Goal: Communication & Community: Answer question/provide support

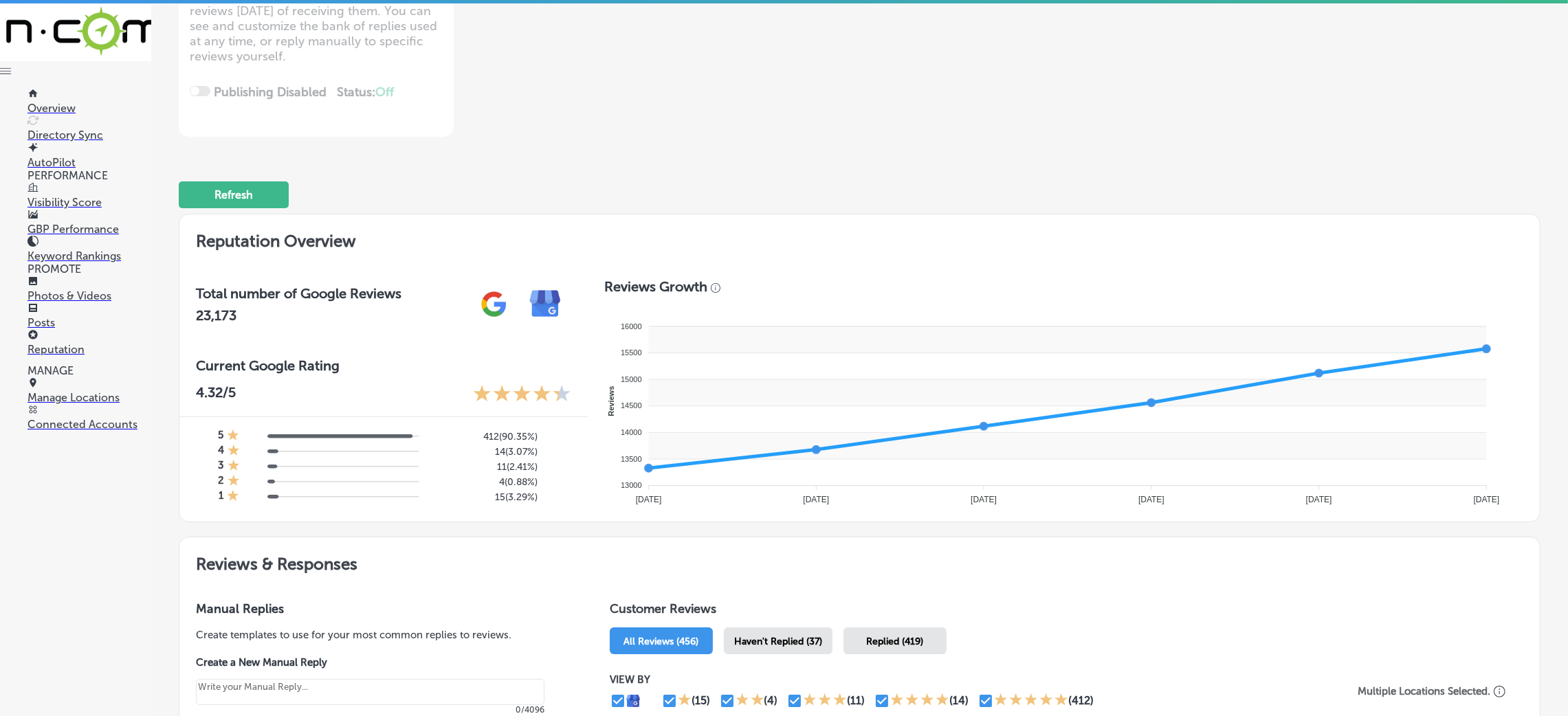
click at [75, 330] on link "Reputation" at bounding box center [90, 343] width 124 height 26
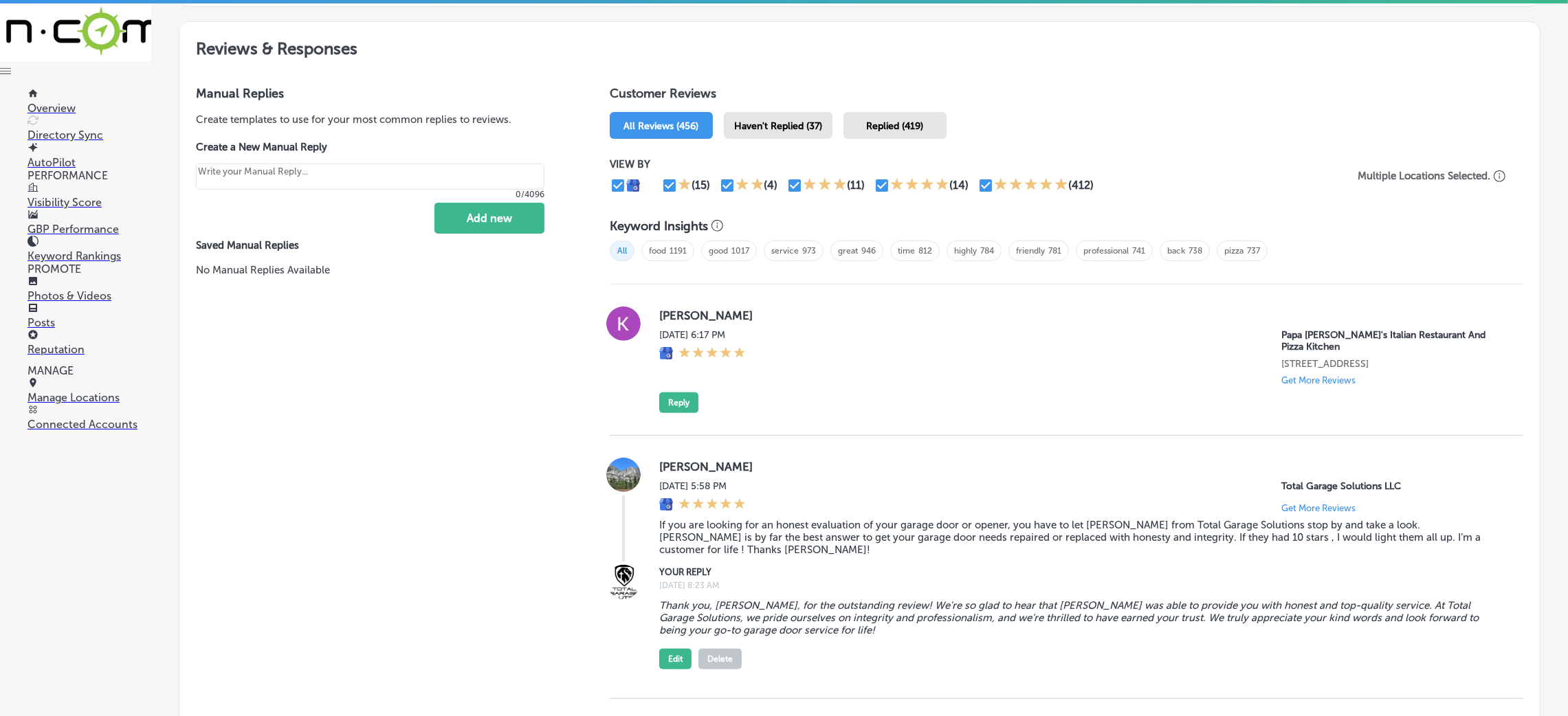
click at [798, 120] on span "Haven't Replied (37)" at bounding box center [778, 126] width 88 height 11
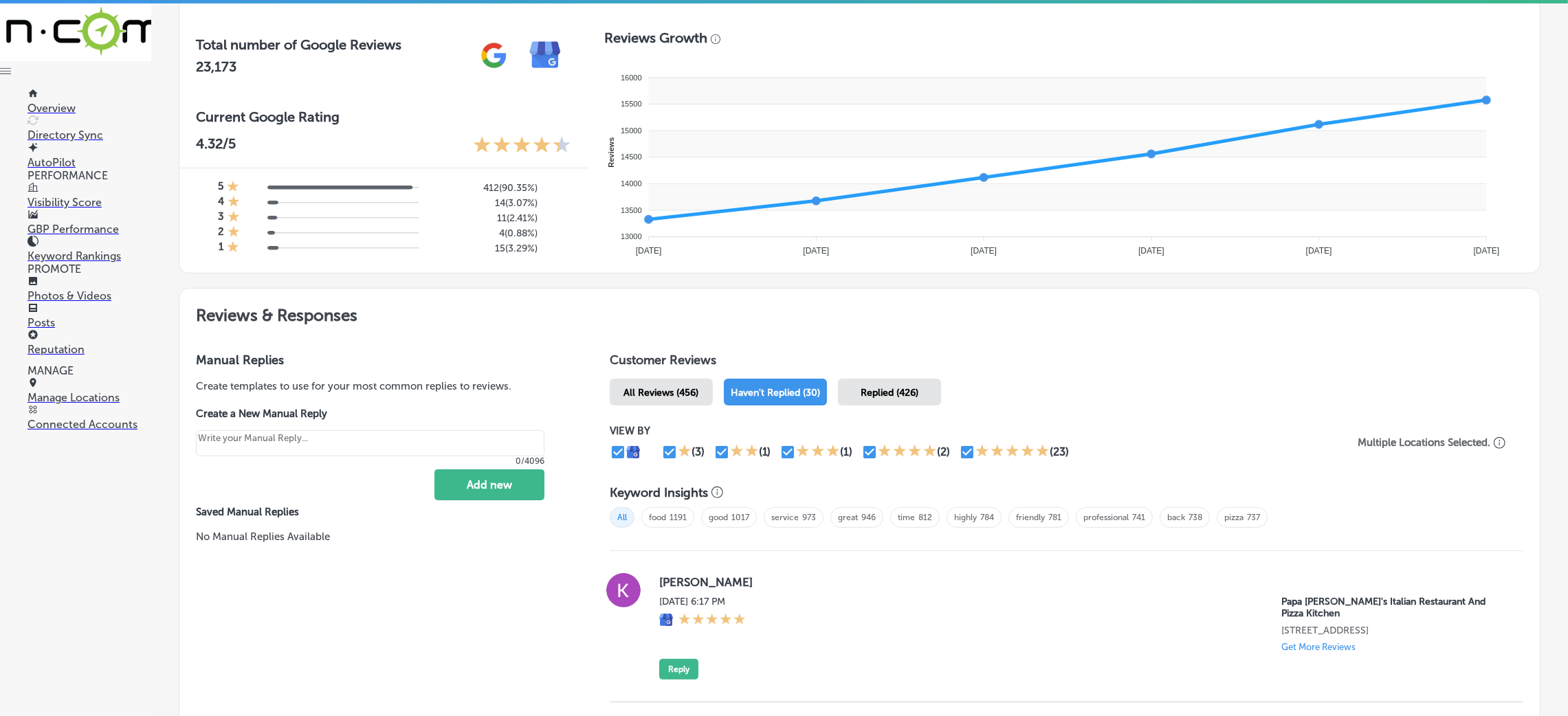
scroll to position [743, 0]
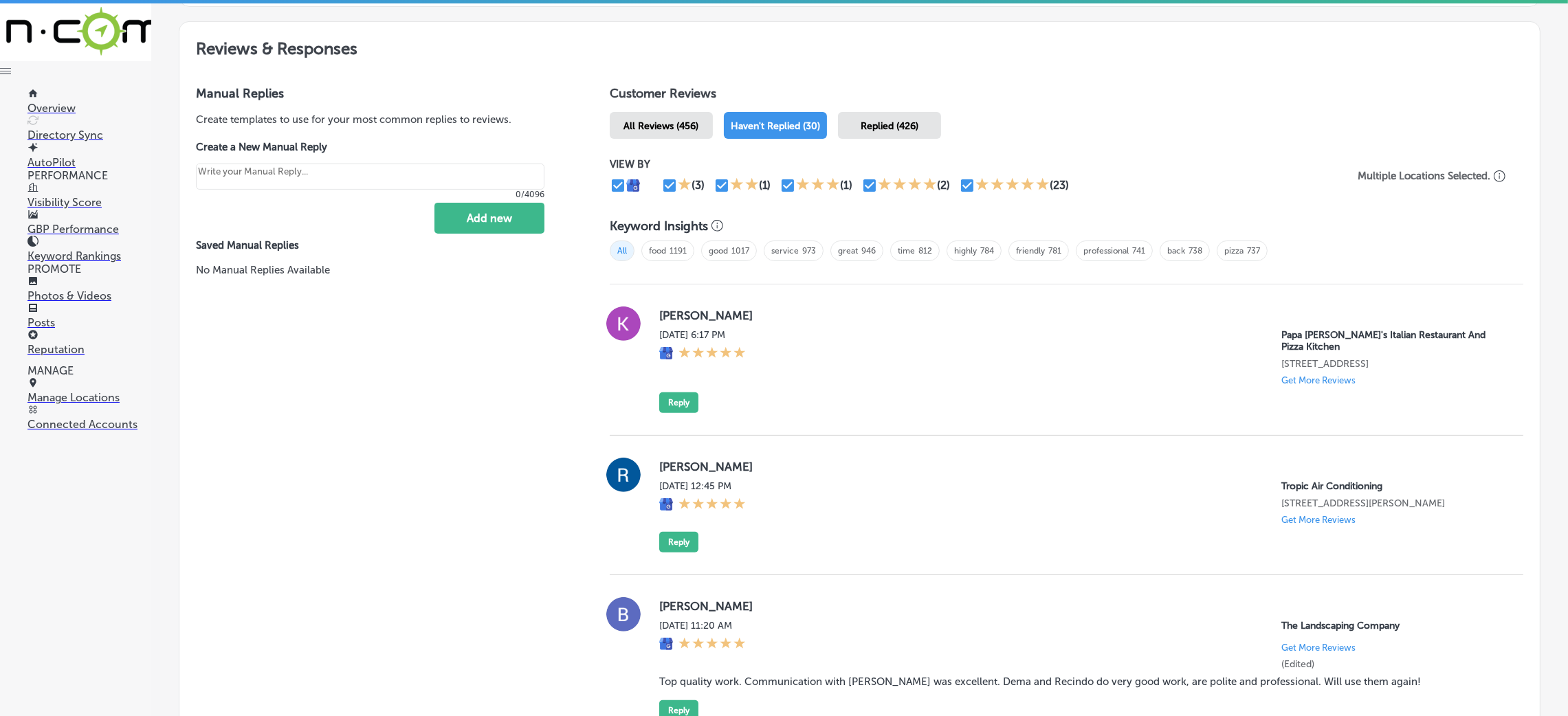
click at [682, 398] on button "Reply" at bounding box center [679, 402] width 39 height 20
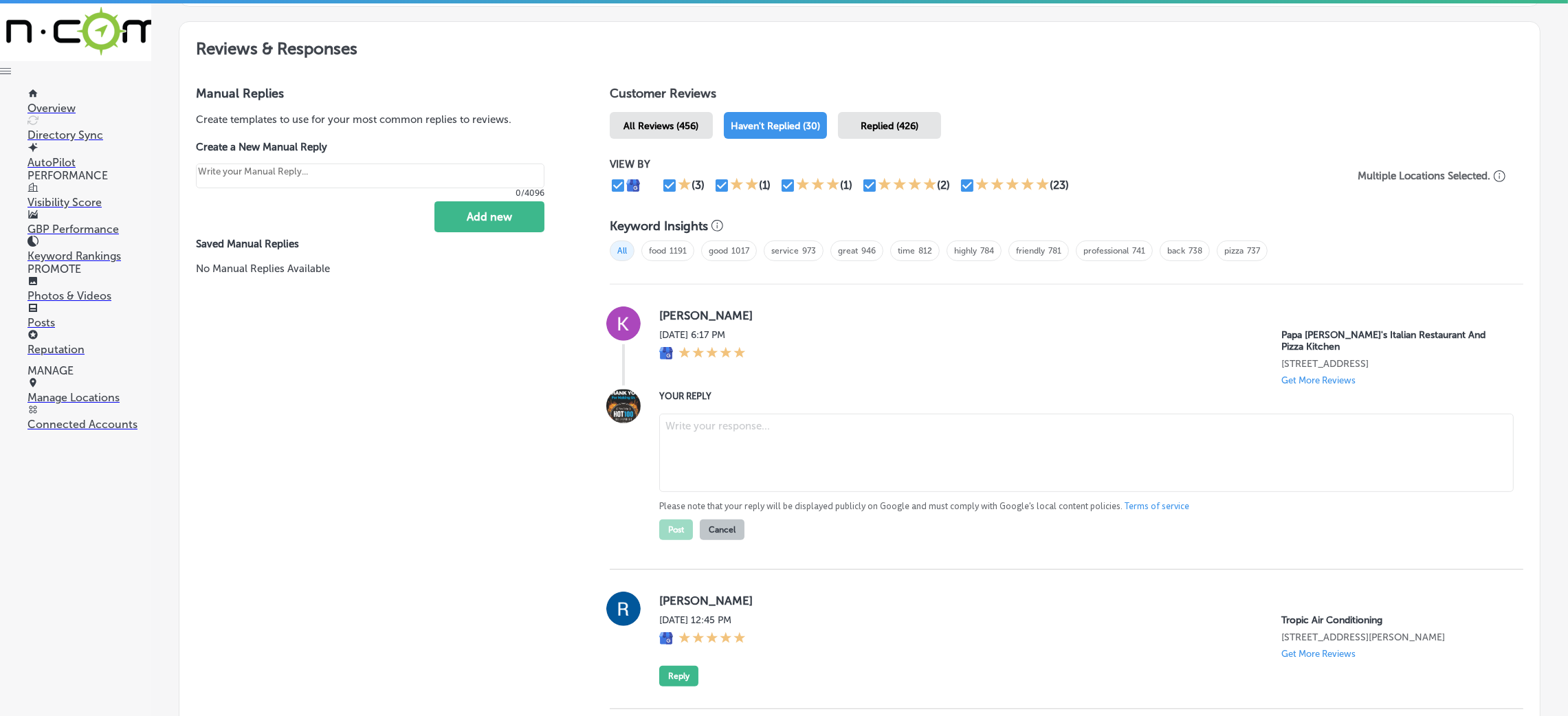
type textarea "x"
click at [771, 431] on textarea at bounding box center [1086, 453] width 854 height 78
click at [811, 448] on textarea at bounding box center [1086, 453] width 854 height 78
paste textarea "Thank you so much for the fantastic 5-star review! We're thrilled to hear that …"
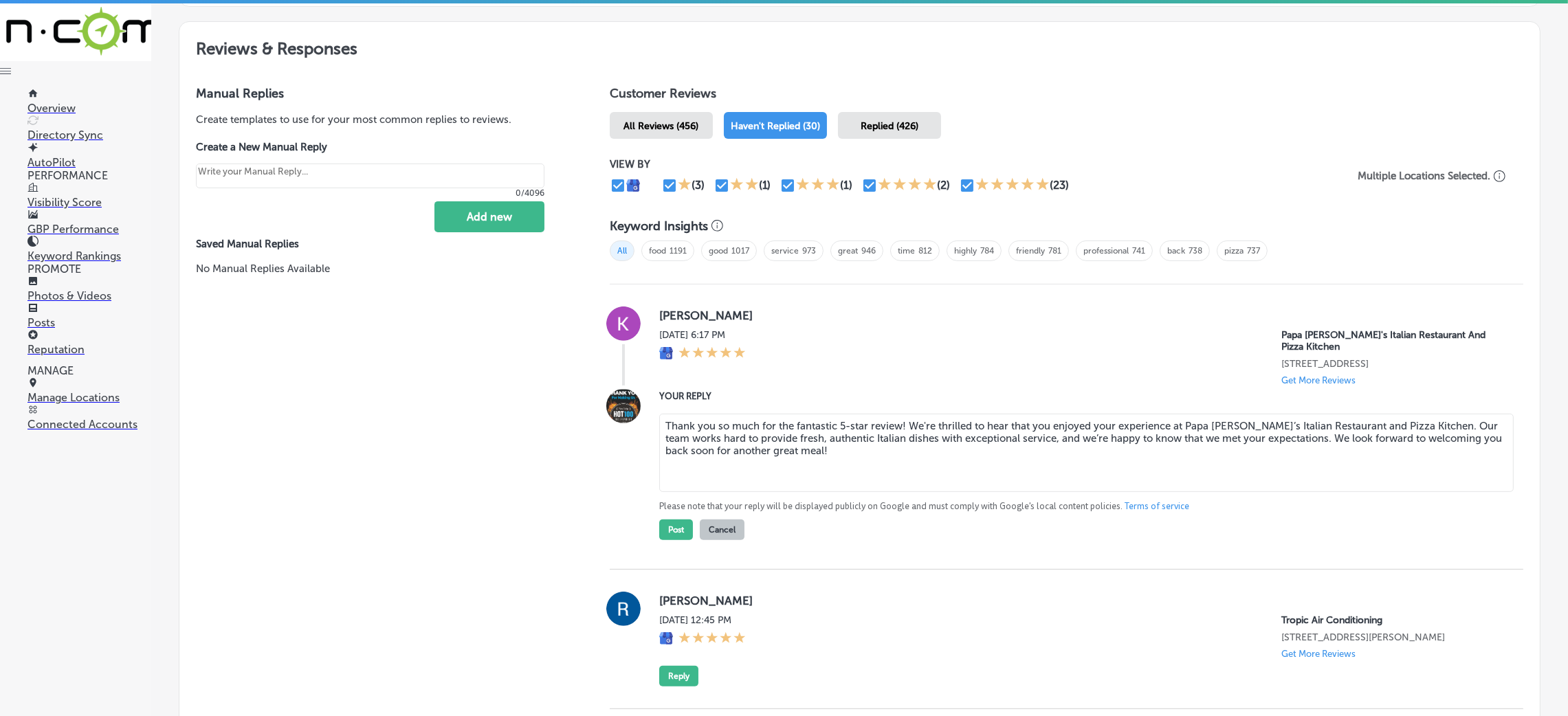
click at [893, 420] on textarea "Thank you so much for the fantastic 5-star review! We're thrilled to hear that …" at bounding box center [1086, 453] width 854 height 78
type textarea "Thank you so much for the fantastic 5-star review, [PERSON_NAME]! We're thrille…"
click at [679, 526] on button "Post" at bounding box center [675, 529] width 33 height 20
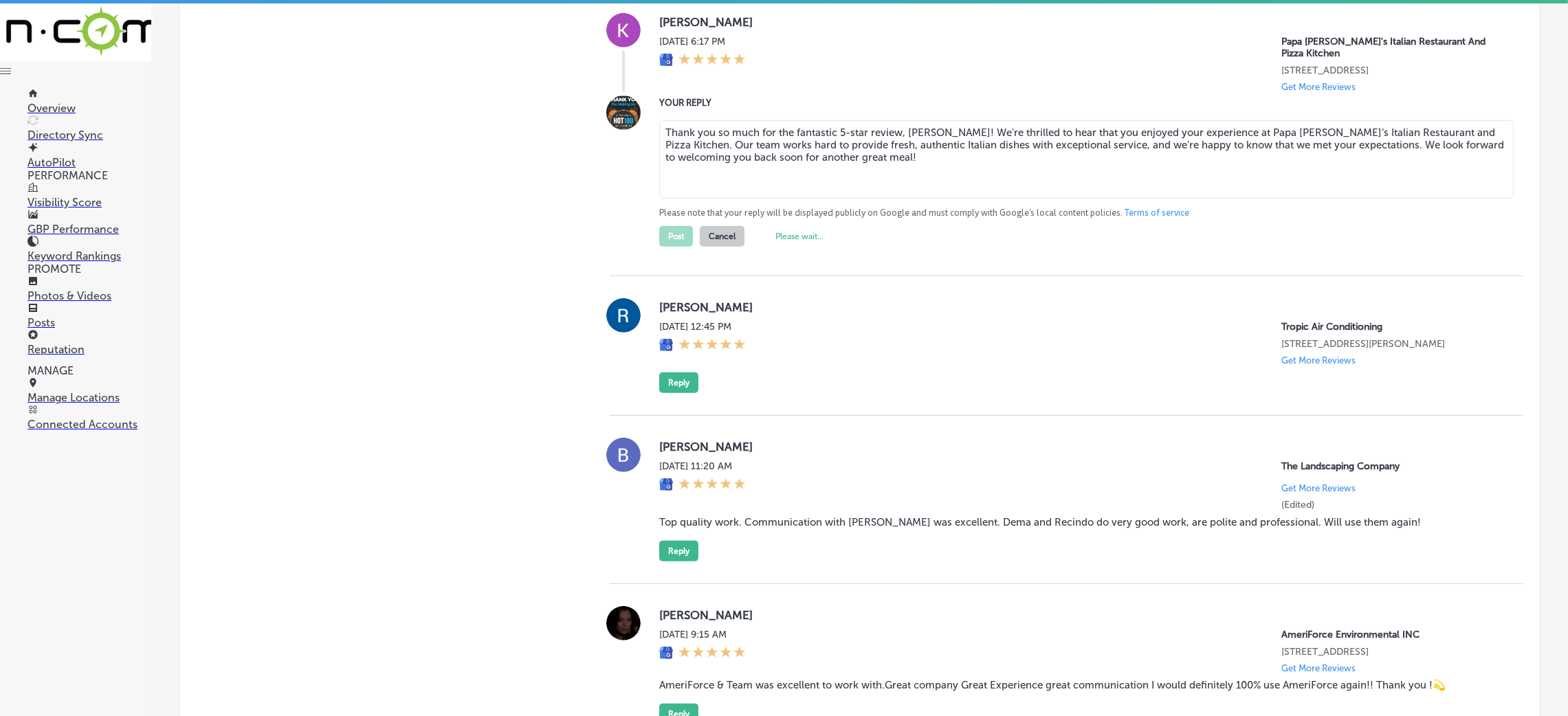
scroll to position [1052, 0]
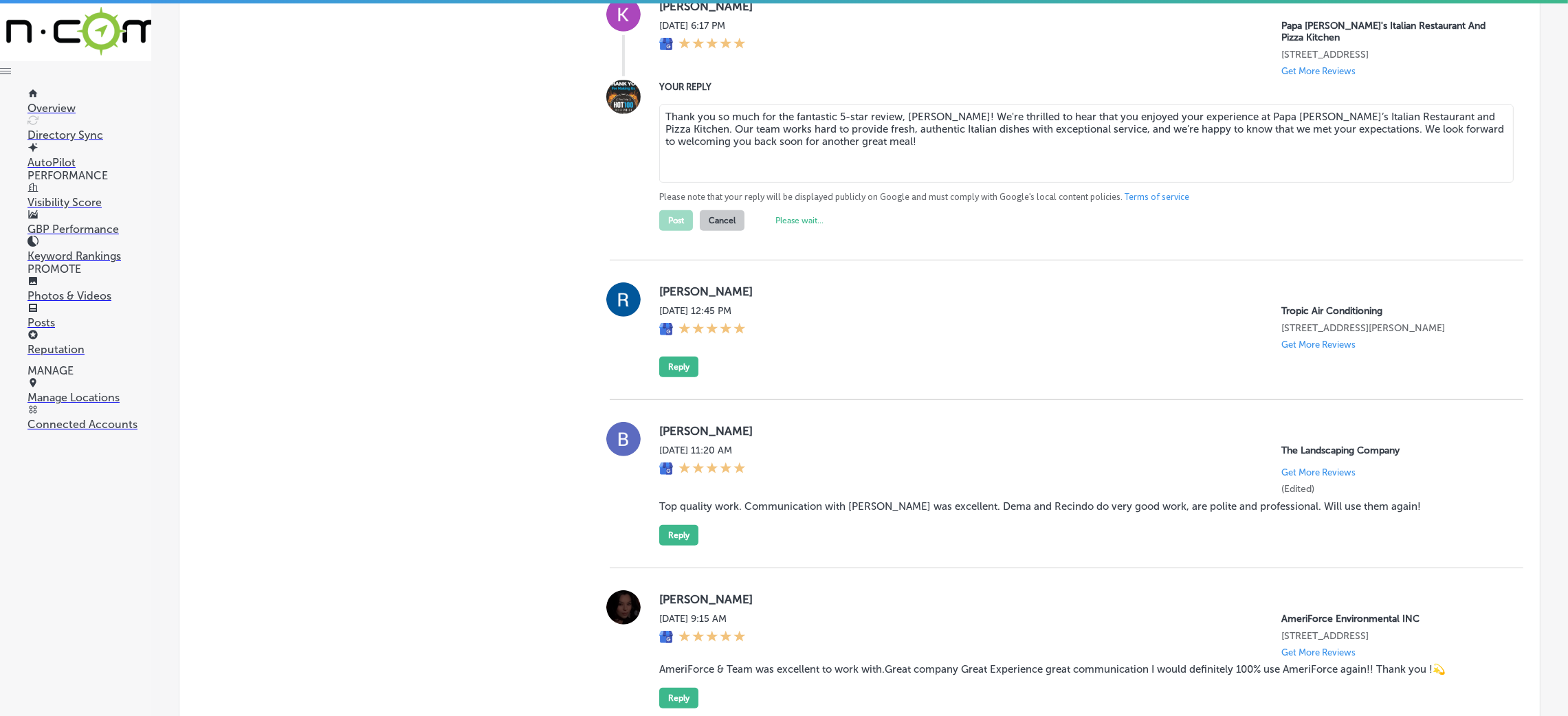
type textarea "x"
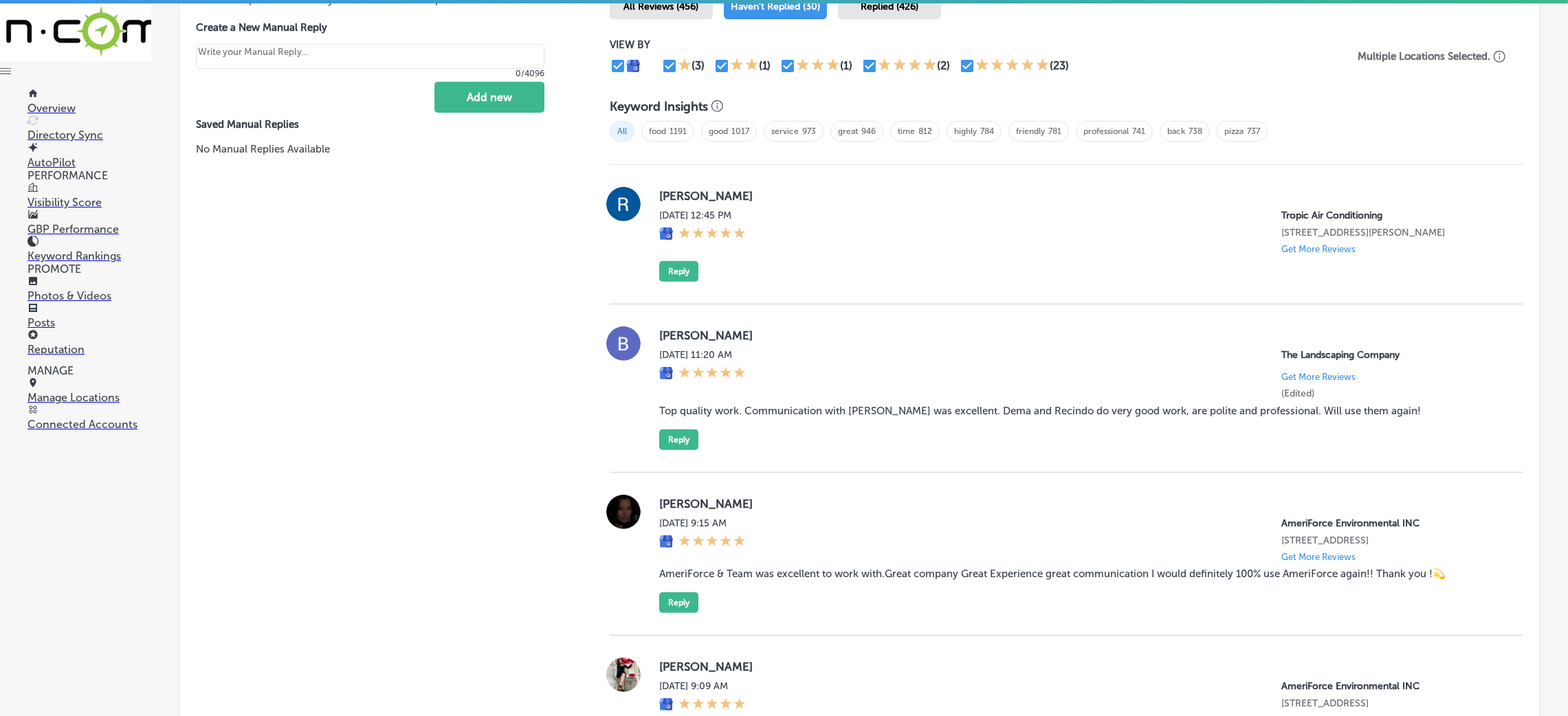
scroll to position [846, 0]
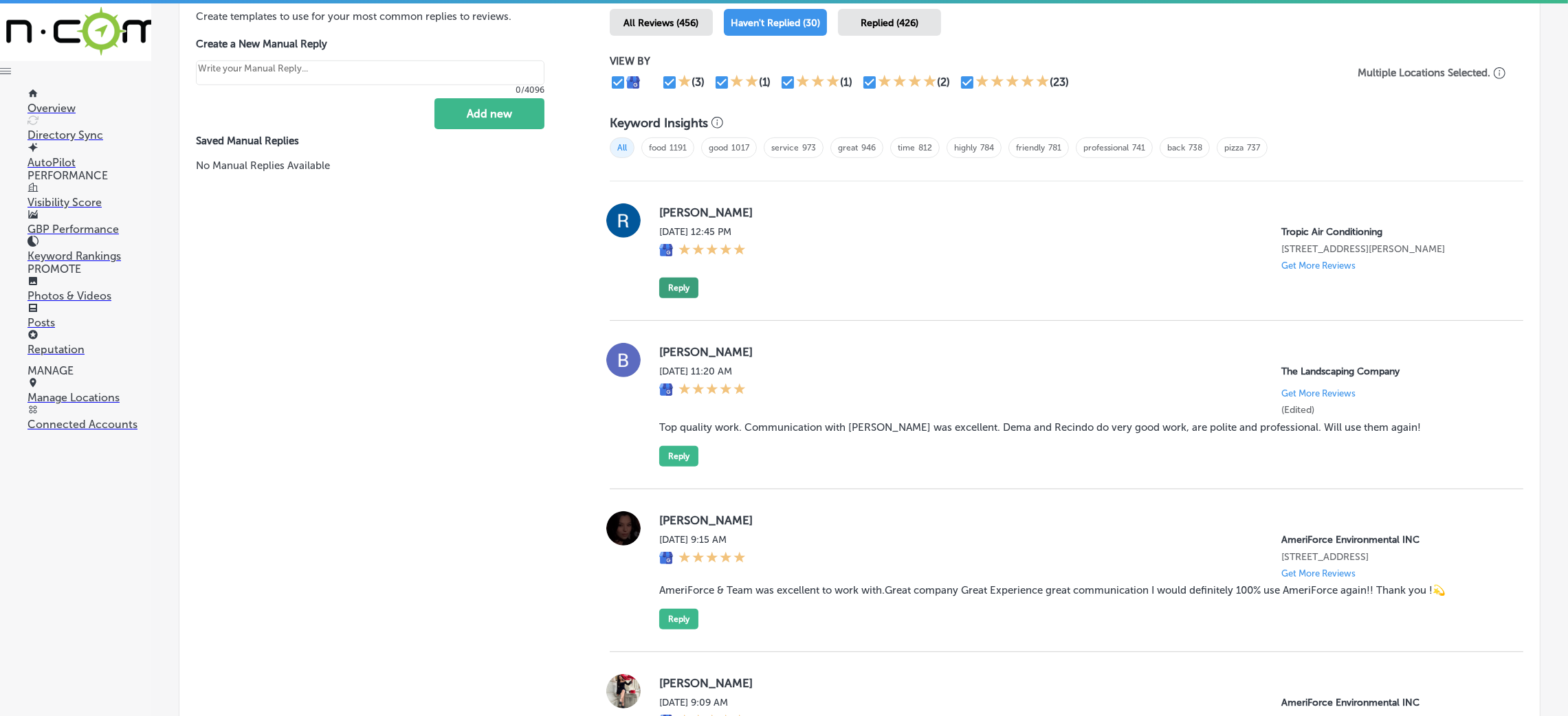
click at [683, 282] on button "Reply" at bounding box center [679, 287] width 39 height 20
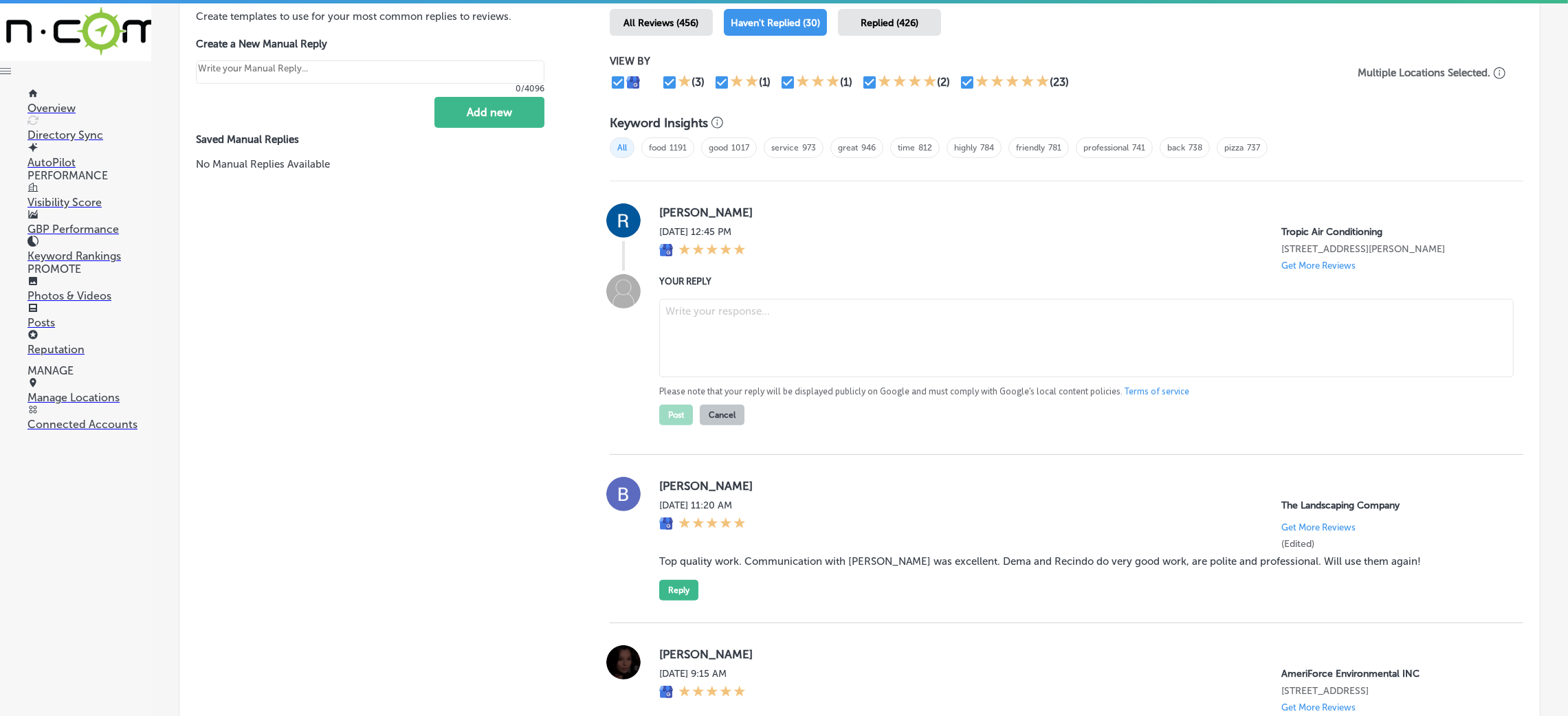
click at [679, 331] on textarea at bounding box center [1086, 338] width 854 height 78
click at [732, 336] on textarea at bounding box center [1086, 338] width 854 height 78
click at [719, 328] on textarea at bounding box center [1086, 338] width 854 height 78
paste textarea "Thank you for the 5-star review! We’re so glad to hear that you had a great exp…"
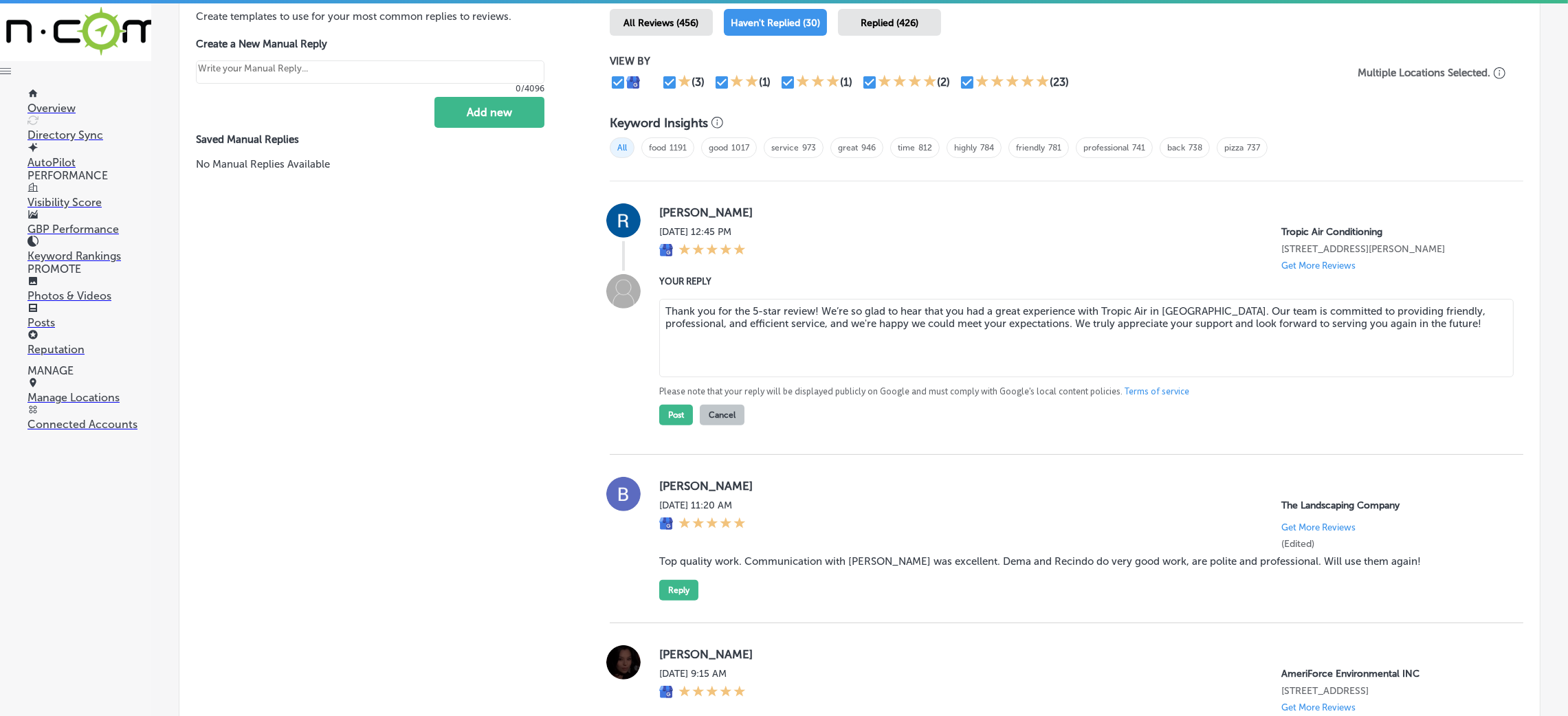
click at [815, 307] on textarea "Thank you for the 5-star review! We’re so glad to hear that you had a great exp…" at bounding box center [1086, 338] width 854 height 78
click at [807, 311] on textarea "Thank you for the 5-star review! We’re so glad to hear that you had a great exp…" at bounding box center [1086, 338] width 854 height 78
type textarea "Thank you for the 5-star review, [PERSON_NAME]! We’re so glad to hear that you …"
click at [685, 412] on button "Post" at bounding box center [675, 415] width 33 height 20
type textarea "x"
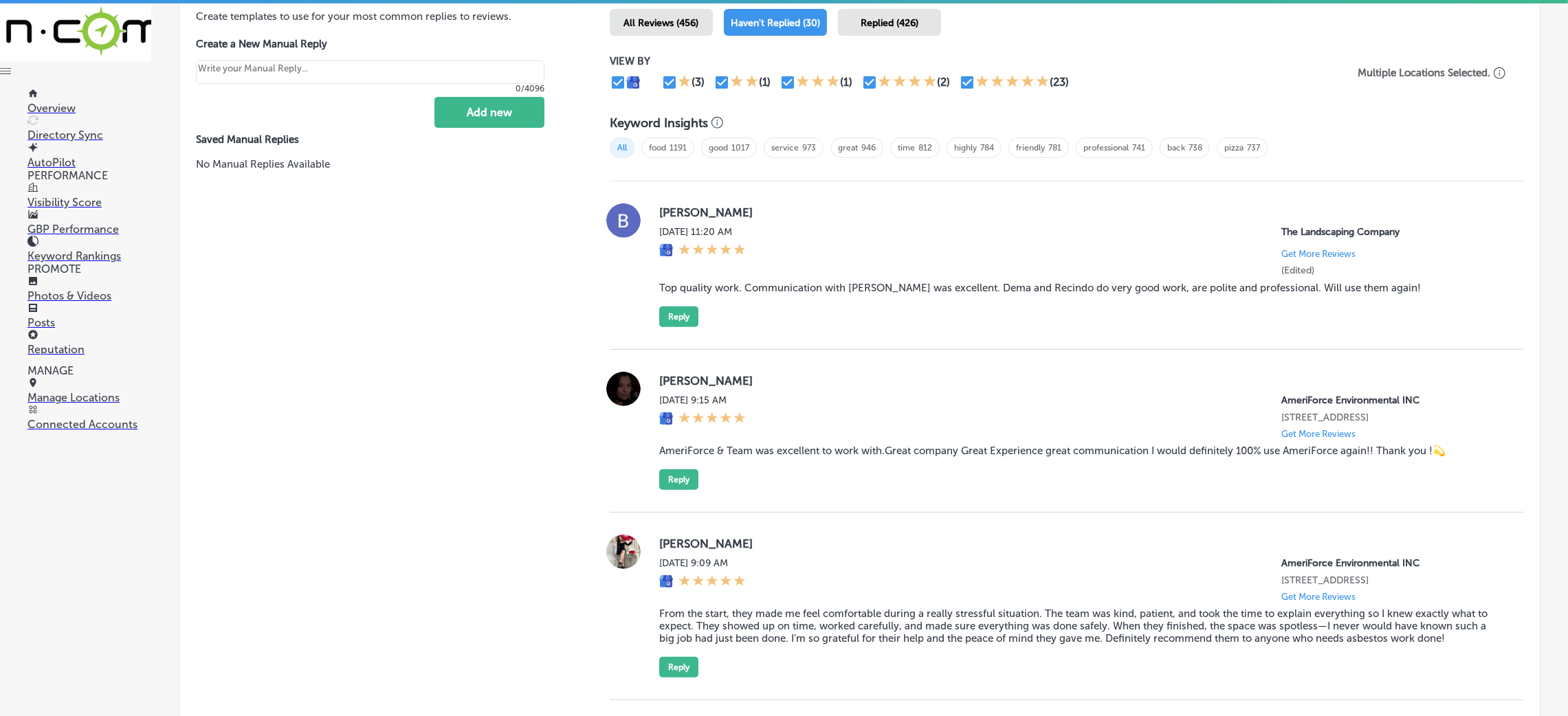
click at [716, 283] on blockquote "Top quality work. Communication with [PERSON_NAME] was excellent. Dema and Reci…" at bounding box center [1080, 287] width 842 height 12
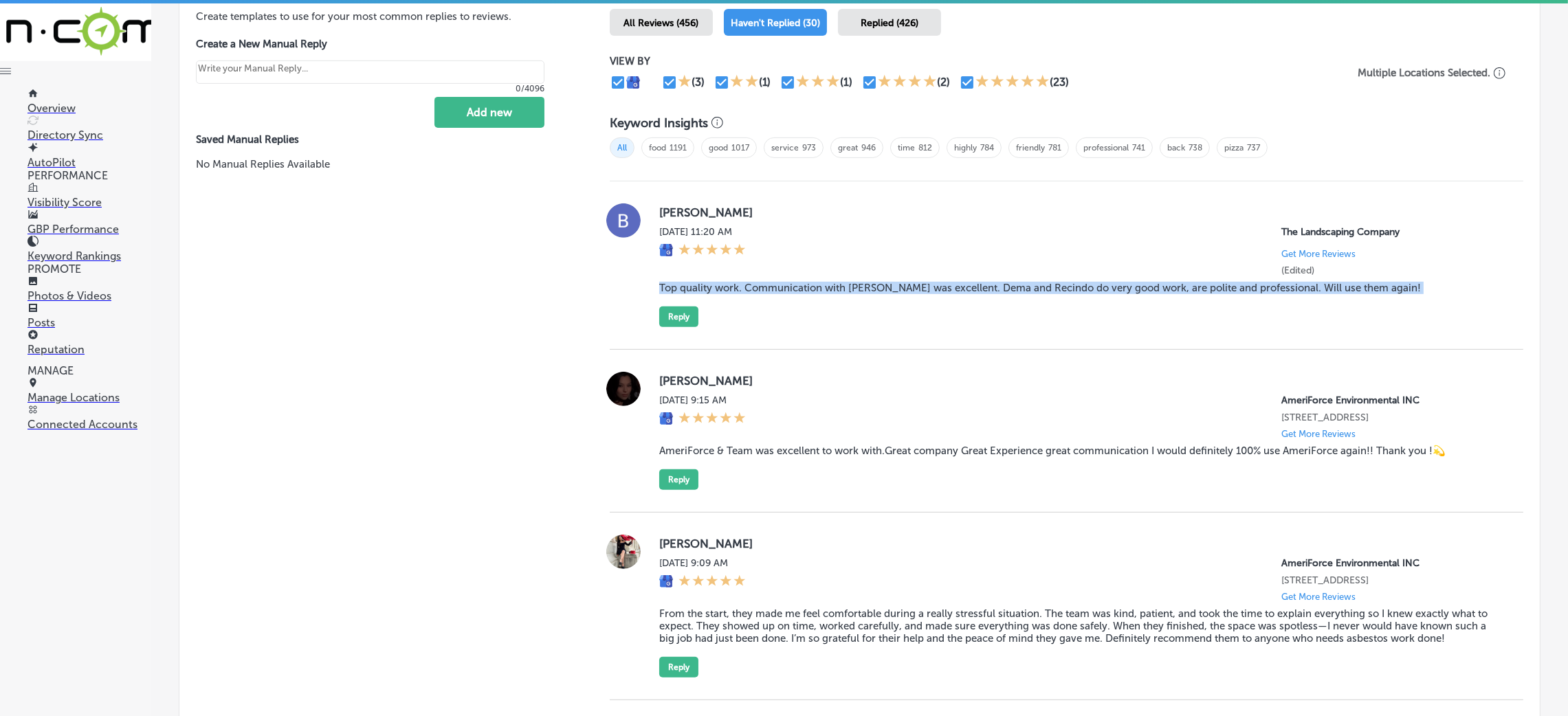
click at [716, 283] on blockquote "Top quality work. Communication with [PERSON_NAME] was excellent. Dema and Reci…" at bounding box center [1080, 287] width 842 height 12
copy blockquote "Top quality work. Communication with [PERSON_NAME] was excellent. Dema and Reci…"
